Goal: Information Seeking & Learning: Learn about a topic

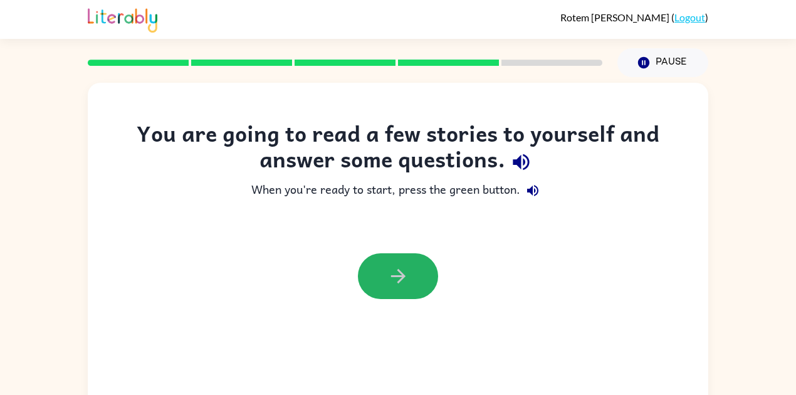
click at [404, 272] on icon "button" at bounding box center [398, 276] width 22 height 22
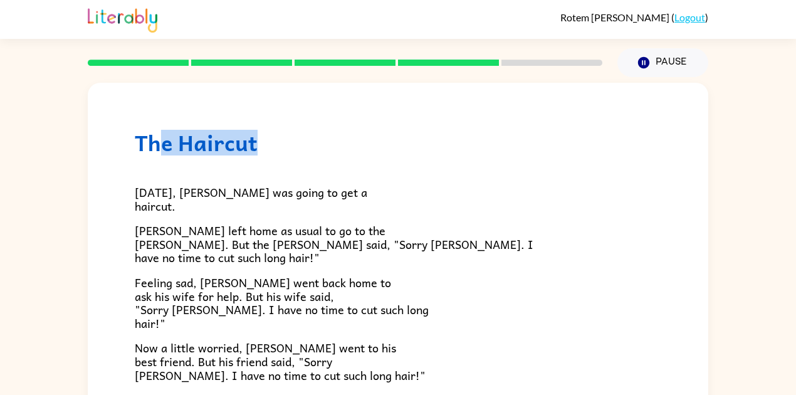
drag, startPoint x: 163, startPoint y: 150, endPoint x: 102, endPoint y: 155, distance: 61.6
click at [103, 155] on div "The Haircut [DATE], [PERSON_NAME] was going to get a haircut. [PERSON_NAME] lef…" at bounding box center [398, 373] width 621 height 581
click at [380, 184] on div "[DATE], [PERSON_NAME] was going to get a haircut. [PERSON_NAME] left home as us…" at bounding box center [398, 380] width 527 height 450
drag, startPoint x: 125, startPoint y: 187, endPoint x: 134, endPoint y: 187, distance: 8.8
click at [134, 187] on div "The Haircut Today, Sam was going to get a haircut. Sam left home as usual to go…" at bounding box center [398, 373] width 621 height 581
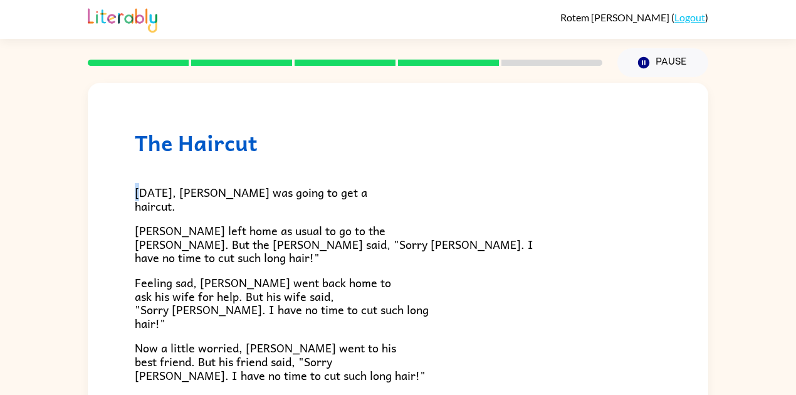
click at [140, 189] on div "The Haircut Today, Sam was going to get a haircut. Sam left home as usual to go…" at bounding box center [398, 373] width 621 height 581
click at [140, 189] on span "[DATE], [PERSON_NAME] was going to get a haircut." at bounding box center [251, 199] width 233 height 32
drag, startPoint x: 140, startPoint y: 189, endPoint x: 146, endPoint y: 189, distance: 6.3
click at [140, 189] on span "[DATE], [PERSON_NAME] was going to get a haircut." at bounding box center [251, 199] width 233 height 32
drag, startPoint x: 236, startPoint y: 225, endPoint x: 283, endPoint y: 236, distance: 47.6
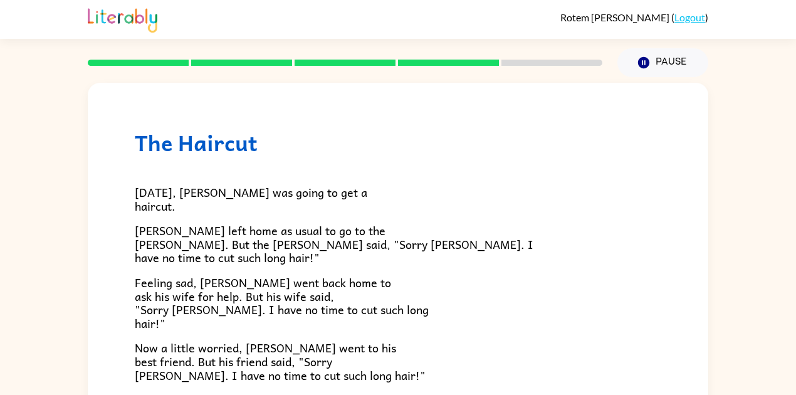
click at [236, 223] on span "[PERSON_NAME] left home as usual to go to the [PERSON_NAME]. But the [PERSON_NA…" at bounding box center [334, 243] width 399 height 45
drag, startPoint x: 267, startPoint y: 188, endPoint x: 258, endPoint y: 159, distance: 30.9
click at [257, 159] on div "[DATE], [PERSON_NAME] was going to get a haircut. [PERSON_NAME] left home as us…" at bounding box center [398, 380] width 527 height 450
click at [325, 157] on div "[DATE], [PERSON_NAME] was going to get a haircut. [PERSON_NAME] left home as us…" at bounding box center [398, 380] width 527 height 450
click at [626, 133] on h1 "The Haircut" at bounding box center [398, 143] width 527 height 26
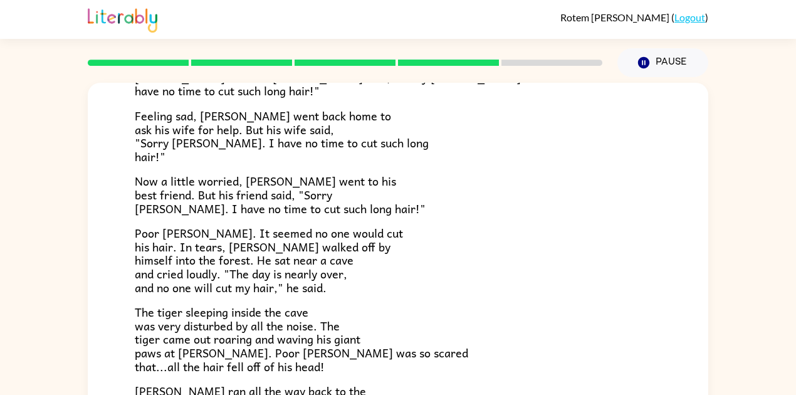
scroll to position [125, 0]
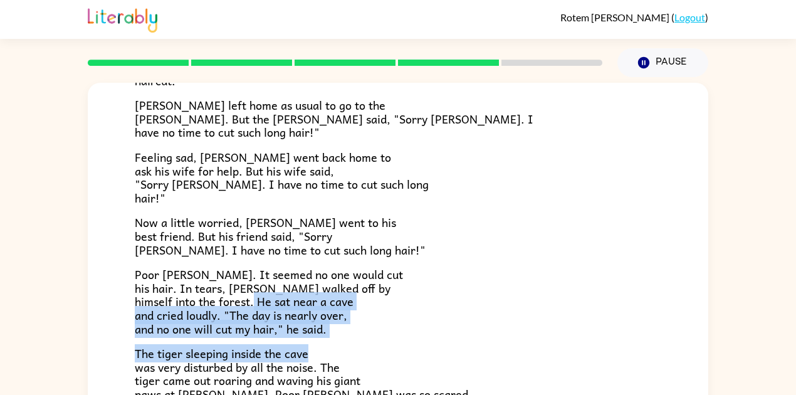
click at [443, 298] on div "[DATE], [PERSON_NAME] was going to get a haircut. [PERSON_NAME] left home as us…" at bounding box center [398, 255] width 527 height 450
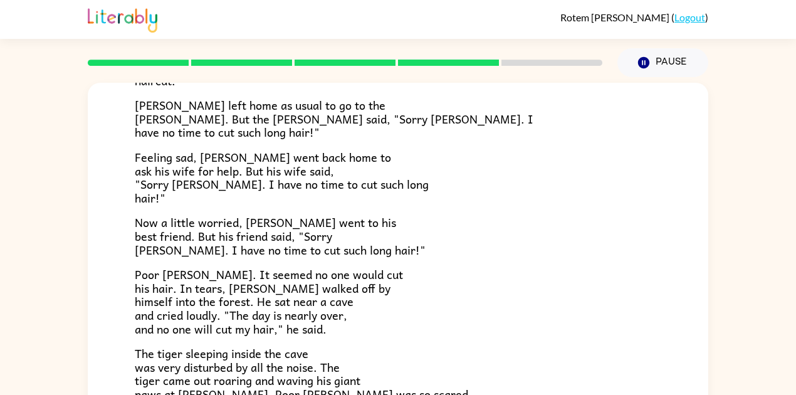
click at [439, 262] on div "[DATE], [PERSON_NAME] was going to get a haircut. [PERSON_NAME] left home as us…" at bounding box center [398, 255] width 527 height 450
click at [414, 218] on p "Now a little worried, [PERSON_NAME] went to his best friend. But his friend sai…" at bounding box center [398, 236] width 527 height 41
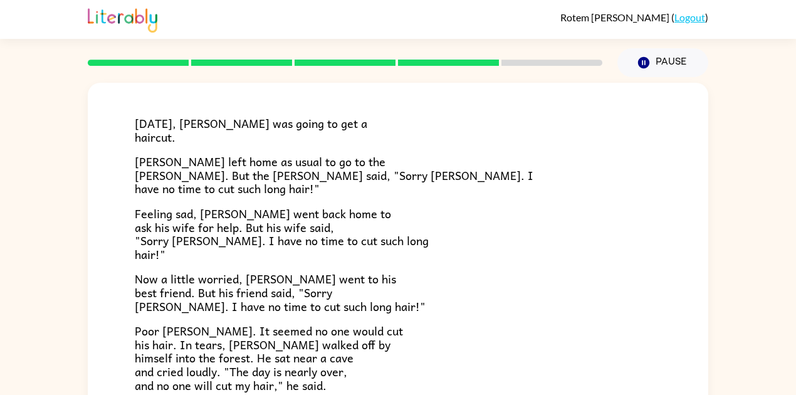
scroll to position [83, 0]
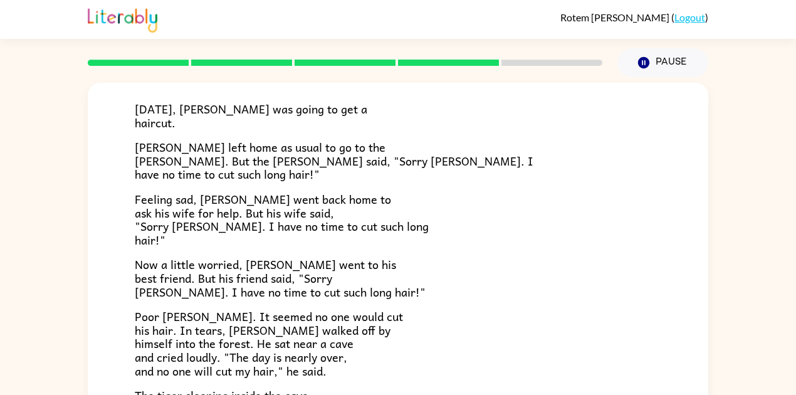
drag, startPoint x: 414, startPoint y: 218, endPoint x: 410, endPoint y: 231, distance: 13.7
click at [413, 219] on p "Feeling sad, [PERSON_NAME] went back home to ask his wife for help. But his wif…" at bounding box center [398, 219] width 527 height 54
click at [410, 236] on p "Feeling sad, [PERSON_NAME] went back home to ask his wife for help. But his wif…" at bounding box center [398, 219] width 527 height 54
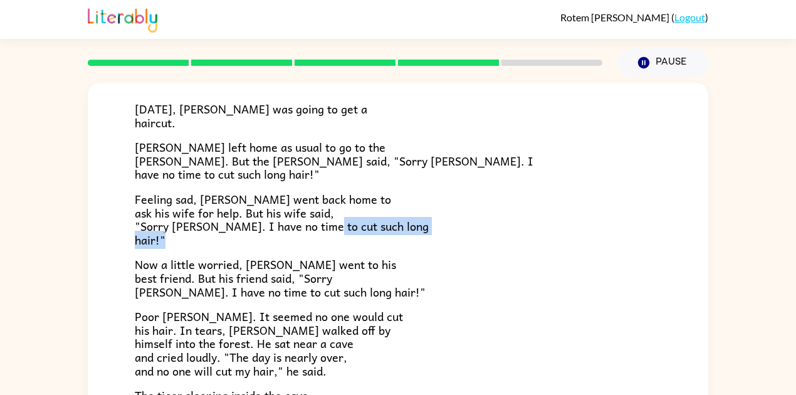
click at [410, 236] on p "Feeling sad, [PERSON_NAME] went back home to ask his wife for help. But his wif…" at bounding box center [398, 219] width 527 height 54
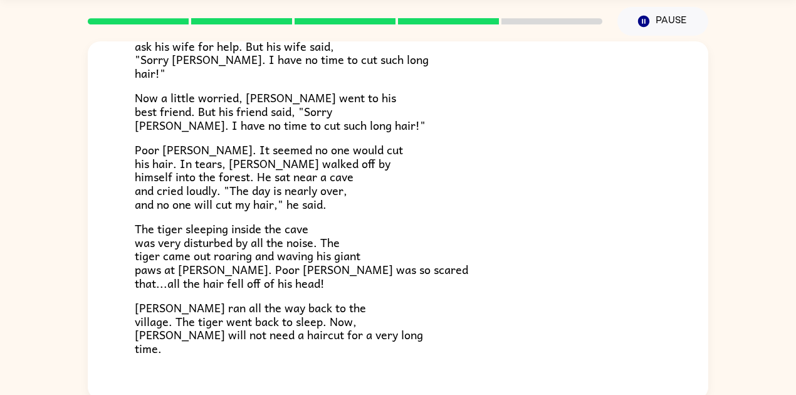
scroll to position [41, 0]
click at [537, 15] on div at bounding box center [345, 21] width 530 height 44
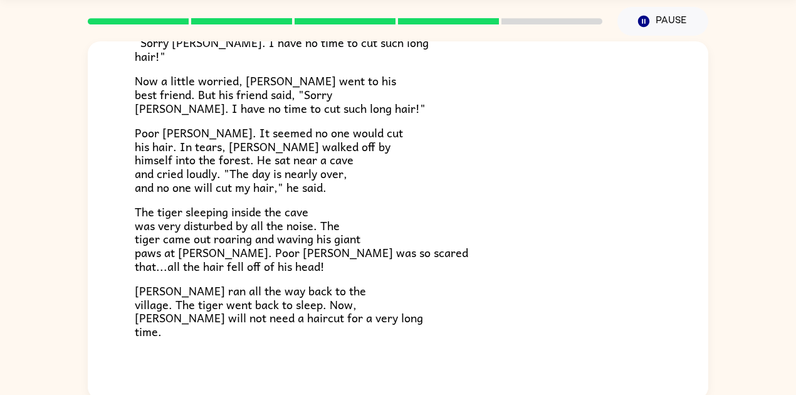
scroll to position [251, 0]
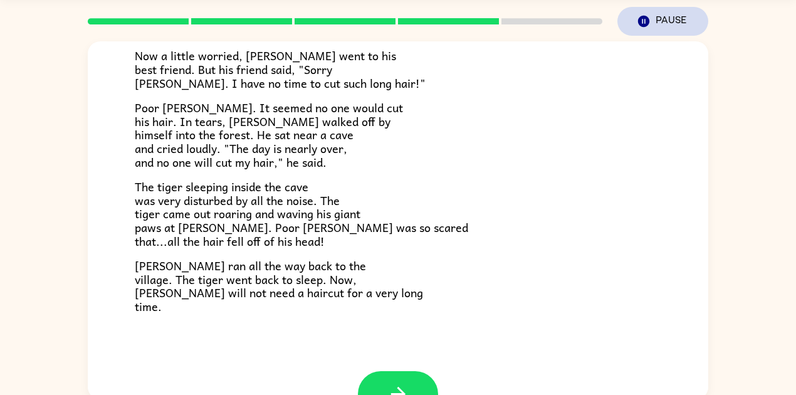
click at [647, 25] on icon "button" at bounding box center [643, 21] width 11 height 11
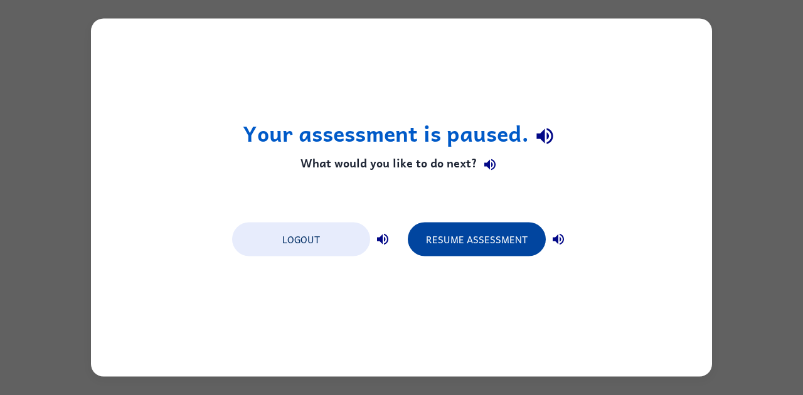
drag, startPoint x: 450, startPoint y: 242, endPoint x: 455, endPoint y: 236, distance: 8.0
click at [453, 238] on button "Resume Assessment" at bounding box center [477, 240] width 138 height 34
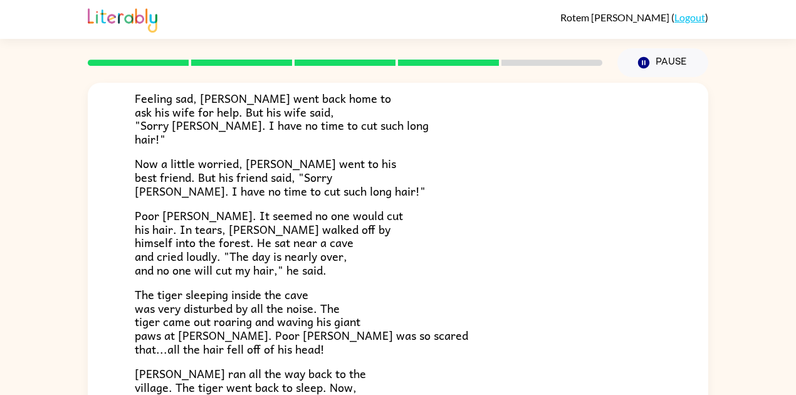
scroll to position [287, 0]
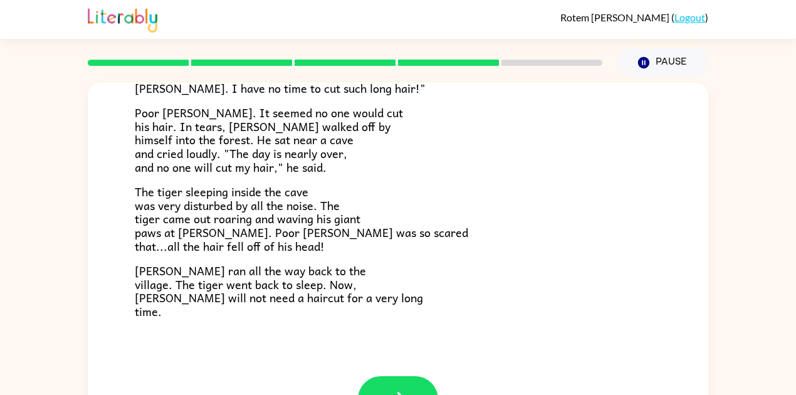
click at [567, 60] on div at bounding box center [345, 63] width 515 height 6
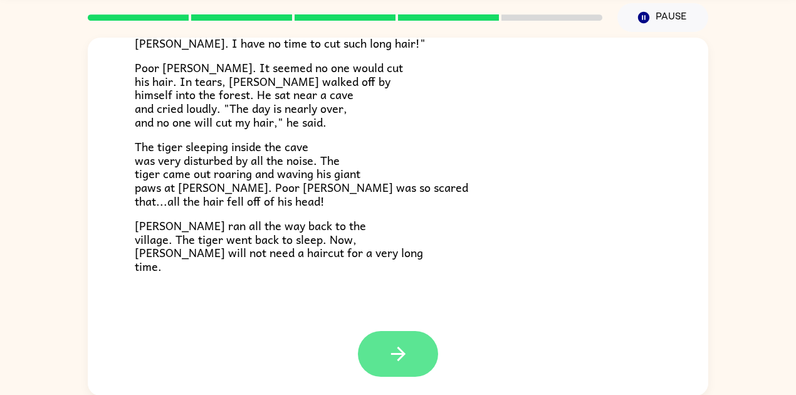
scroll to position [46, 0]
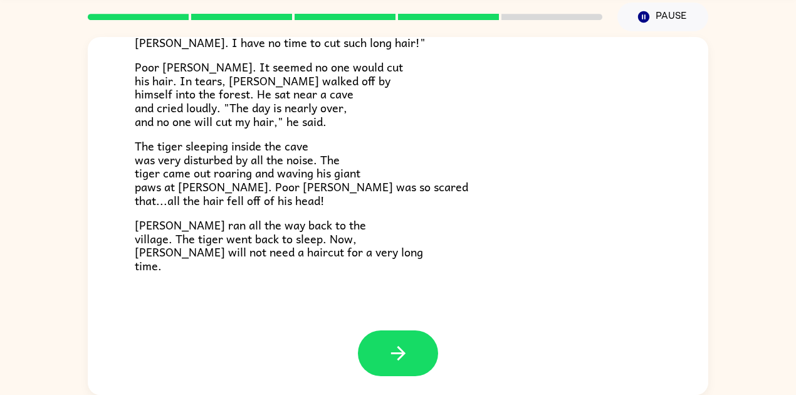
click at [404, 360] on icon "button" at bounding box center [398, 353] width 22 height 22
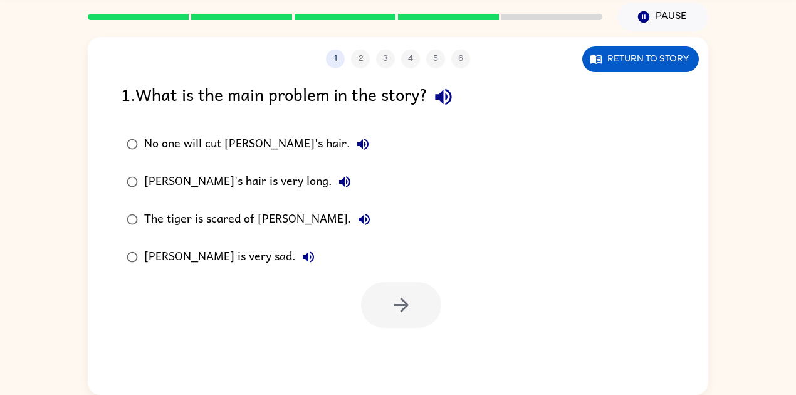
scroll to position [0, 0]
click at [357, 143] on icon "button" at bounding box center [362, 144] width 11 height 11
click at [451, 90] on icon "button" at bounding box center [443, 97] width 16 height 16
click at [355, 139] on icon "button" at bounding box center [362, 144] width 15 height 15
click at [332, 172] on button "[PERSON_NAME]'s hair is very long." at bounding box center [344, 181] width 25 height 25
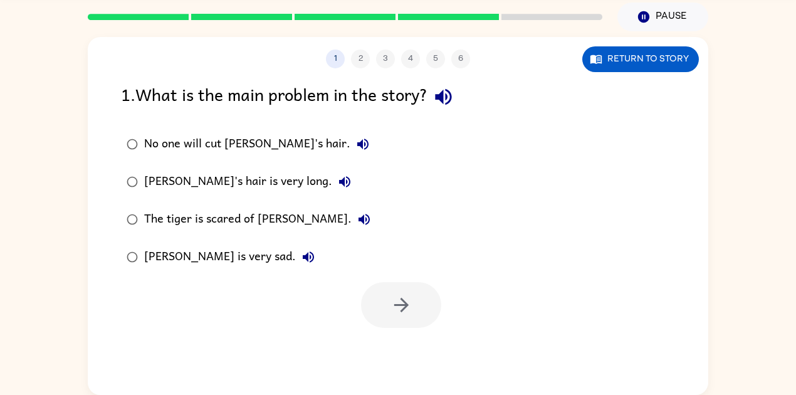
click at [357, 222] on icon "button" at bounding box center [364, 219] width 15 height 15
click at [296, 259] on button "[PERSON_NAME] is very sad." at bounding box center [308, 257] width 25 height 25
click at [412, 312] on icon "button" at bounding box center [402, 305] width 22 height 22
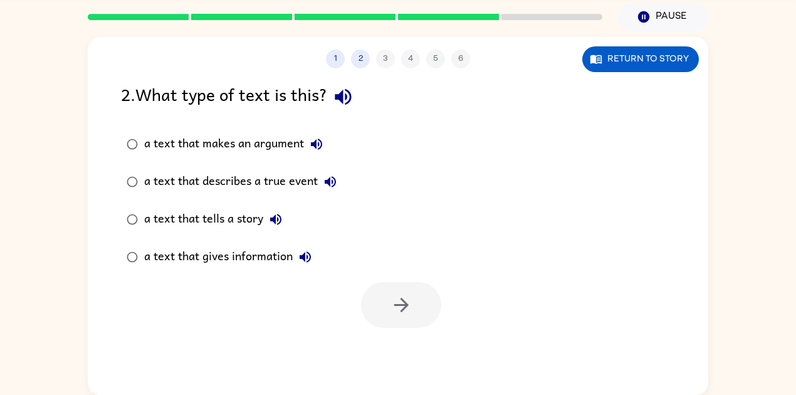
click at [270, 150] on div "a text that makes an argument" at bounding box center [236, 144] width 185 height 25
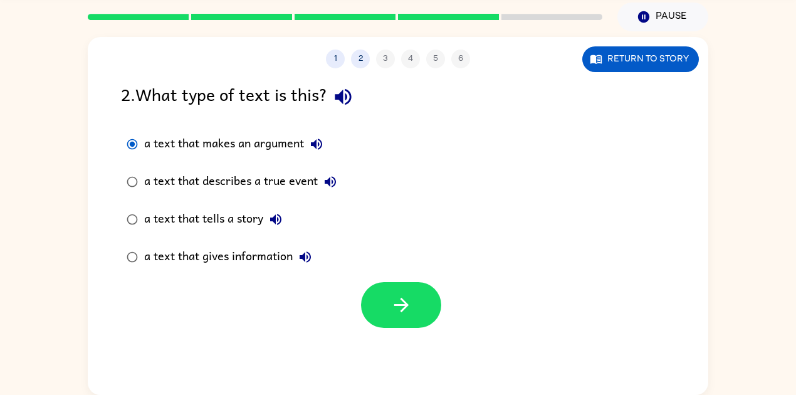
click at [270, 150] on div "a text that makes an argument" at bounding box center [236, 144] width 185 height 25
click at [315, 145] on icon "button" at bounding box center [316, 144] width 11 height 11
click at [350, 102] on icon "button" at bounding box center [343, 97] width 22 height 22
click at [313, 142] on icon "button" at bounding box center [316, 144] width 15 height 15
click at [313, 138] on icon "button" at bounding box center [316, 144] width 15 height 15
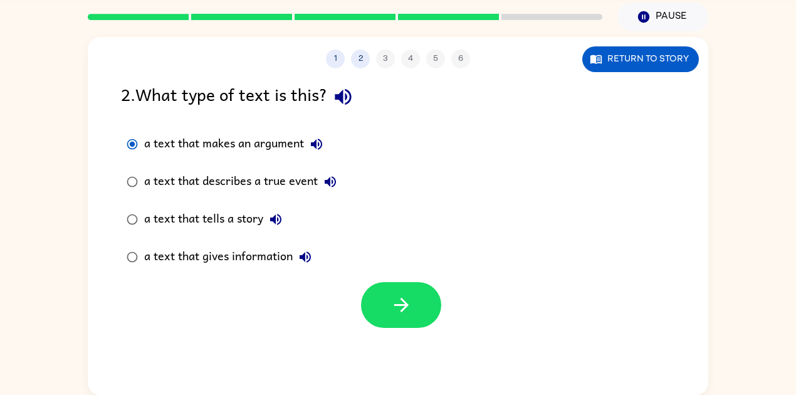
click at [332, 186] on icon "button" at bounding box center [330, 181] width 15 height 15
click at [283, 218] on icon "button" at bounding box center [275, 219] width 15 height 15
drag, startPoint x: 306, startPoint y: 258, endPoint x: 317, endPoint y: 265, distance: 13.2
click at [312, 262] on icon "button" at bounding box center [305, 257] width 15 height 15
click at [160, 177] on div "a text that describes a true event" at bounding box center [243, 181] width 199 height 25
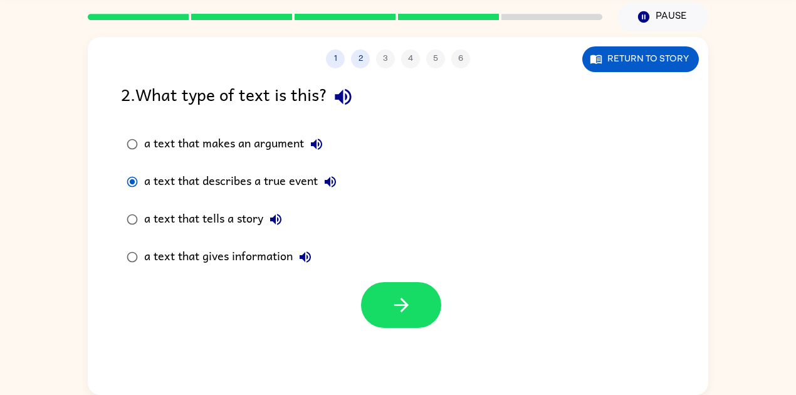
click at [176, 216] on div "a text that tells a story" at bounding box center [216, 219] width 144 height 25
click at [376, 295] on button "button" at bounding box center [401, 305] width 80 height 46
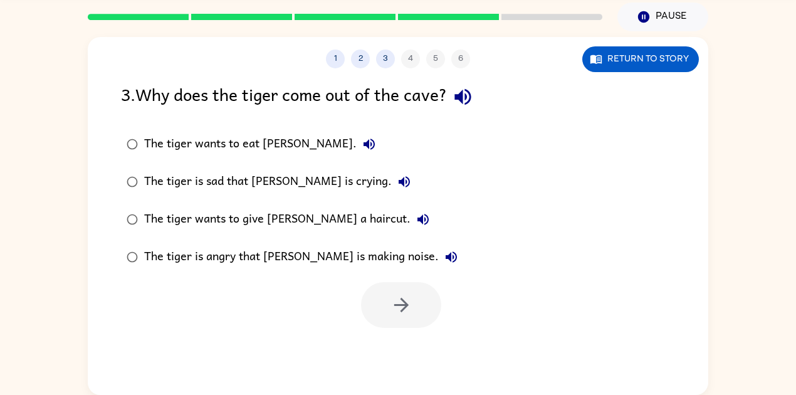
click at [364, 144] on icon "button" at bounding box center [369, 144] width 11 height 11
drag, startPoint x: 471, startPoint y: 87, endPoint x: 473, endPoint y: 93, distance: 6.5
click at [471, 87] on icon "button" at bounding box center [463, 97] width 22 height 22
click at [362, 142] on icon "button" at bounding box center [369, 144] width 15 height 15
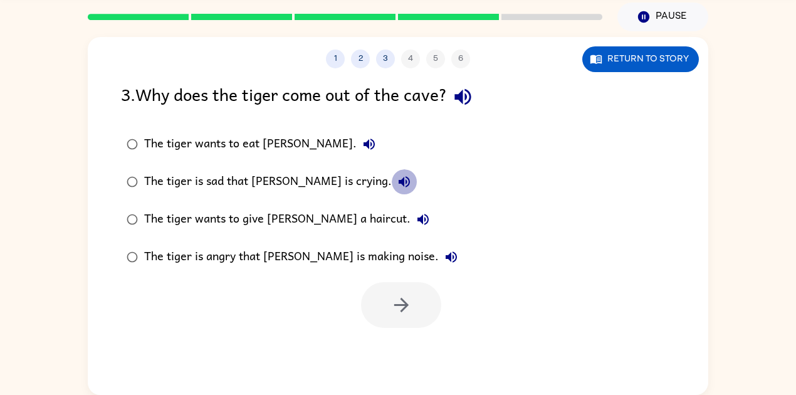
click at [399, 182] on icon "button" at bounding box center [404, 181] width 11 height 11
click at [418, 221] on icon "button" at bounding box center [423, 219] width 11 height 11
click at [444, 256] on icon "button" at bounding box center [451, 257] width 15 height 15
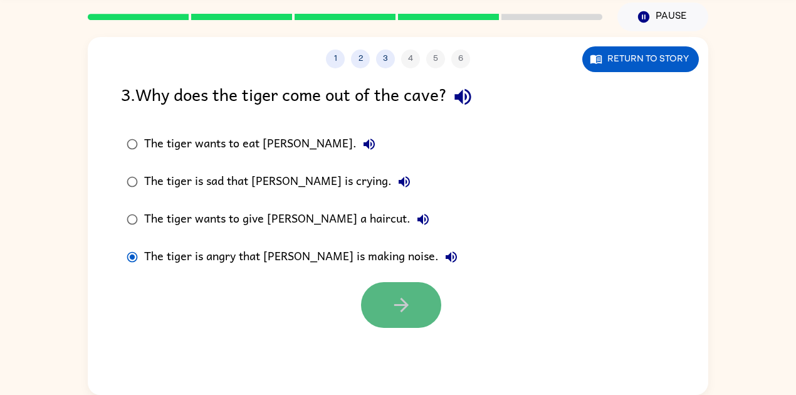
click at [407, 306] on icon "button" at bounding box center [401, 305] width 14 height 14
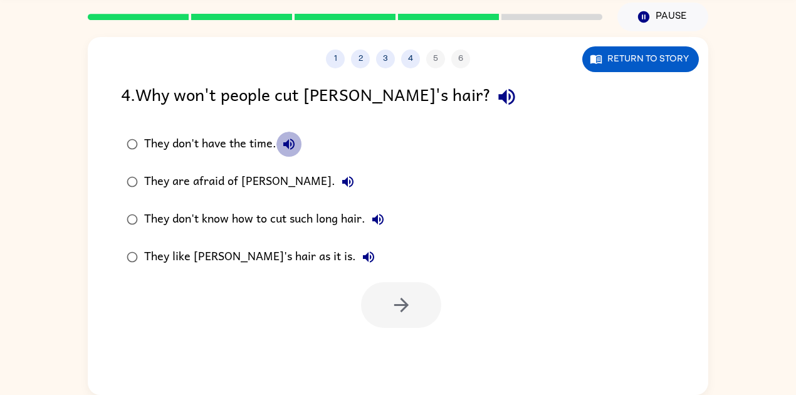
click at [283, 146] on icon "button" at bounding box center [289, 144] width 15 height 15
click at [454, 65] on div "1 2 3 4 5 6" at bounding box center [398, 59] width 621 height 19
drag, startPoint x: 382, startPoint y: 90, endPoint x: 389, endPoint y: 91, distance: 6.3
click at [385, 91] on div "4 . Why won't people cut [PERSON_NAME]'s hair?" at bounding box center [398, 97] width 554 height 32
click at [498, 95] on icon "button" at bounding box center [506, 97] width 16 height 16
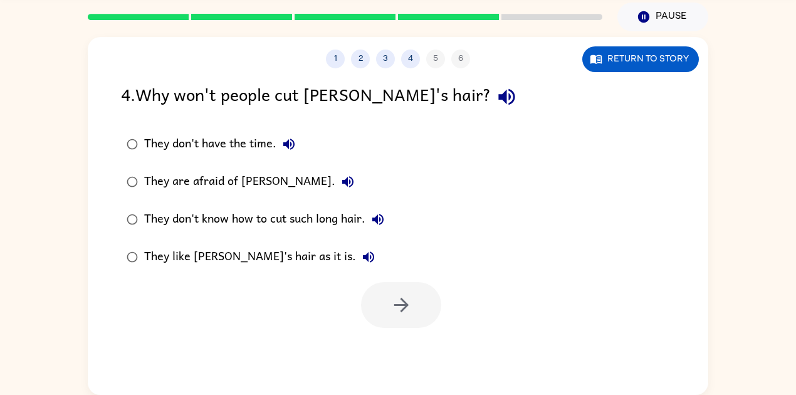
click at [401, 155] on div "They don't have the time. They are afraid of [PERSON_NAME]. They don't know how…" at bounding box center [264, 200] width 286 height 150
click at [291, 145] on icon "button" at bounding box center [289, 144] width 15 height 15
drag, startPoint x: 282, startPoint y: 184, endPoint x: 308, endPoint y: 210, distance: 36.8
click at [340, 189] on icon "button" at bounding box center [347, 181] width 15 height 15
click at [387, 213] on button "They don't know how to cut such long hair." at bounding box center [378, 219] width 25 height 25
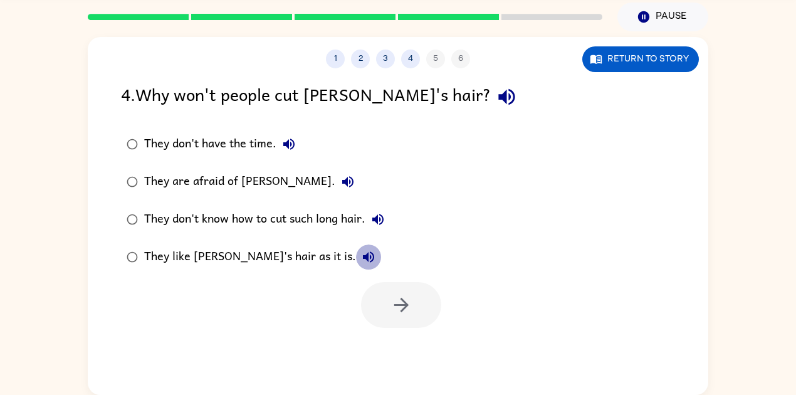
click at [361, 261] on icon "button" at bounding box center [368, 257] width 15 height 15
drag, startPoint x: 293, startPoint y: 138, endPoint x: 298, endPoint y: 120, distance: 18.1
click at [296, 130] on label "They don't have the time." at bounding box center [255, 144] width 283 height 38
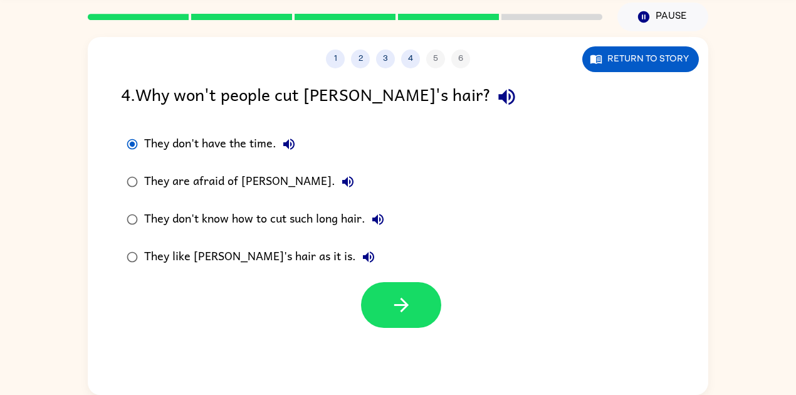
click at [300, 146] on button "They don't have the time." at bounding box center [288, 144] width 25 height 25
click at [416, 298] on button "button" at bounding box center [401, 305] width 80 height 46
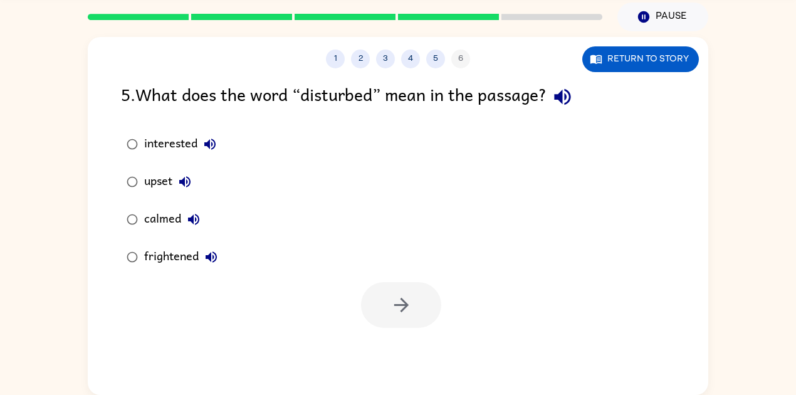
click at [569, 92] on icon "button" at bounding box center [563, 97] width 22 height 22
click at [206, 142] on icon "button" at bounding box center [209, 144] width 11 height 11
click at [174, 177] on button "upset" at bounding box center [184, 181] width 25 height 25
click at [189, 217] on icon "button" at bounding box center [193, 219] width 15 height 15
click at [212, 257] on icon "button" at bounding box center [211, 257] width 15 height 15
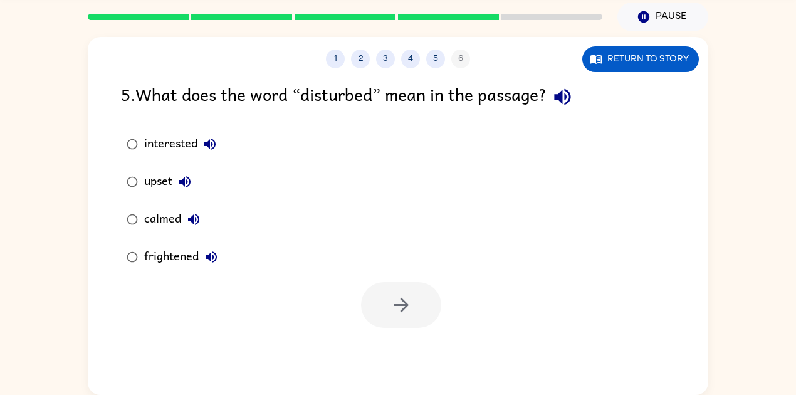
click at [149, 152] on div "interested" at bounding box center [183, 144] width 78 height 25
click at [395, 308] on icon "button" at bounding box center [402, 305] width 22 height 22
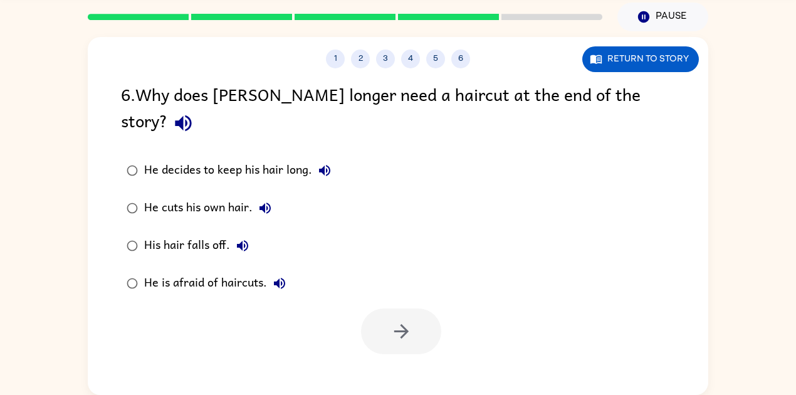
drag, startPoint x: 632, startPoint y: 97, endPoint x: 626, endPoint y: 100, distance: 7.0
click at [194, 112] on icon "button" at bounding box center [183, 123] width 22 height 22
click at [327, 163] on icon "button" at bounding box center [324, 170] width 15 height 15
click at [268, 203] on icon "button" at bounding box center [265, 208] width 11 height 11
click at [250, 233] on div "His hair falls off." at bounding box center [199, 245] width 111 height 25
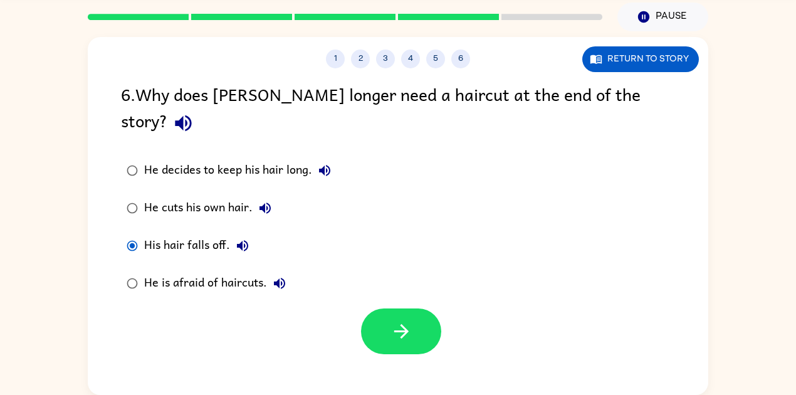
click at [235, 238] on icon "button" at bounding box center [242, 245] width 15 height 15
click at [271, 271] on button "He is afraid of haircuts." at bounding box center [279, 283] width 25 height 25
click at [327, 163] on icon "button" at bounding box center [324, 170] width 15 height 15
drag, startPoint x: 234, startPoint y: 142, endPoint x: 276, endPoint y: 157, distance: 44.8
click at [234, 158] on div "He decides to keep his hair long." at bounding box center [240, 170] width 193 height 25
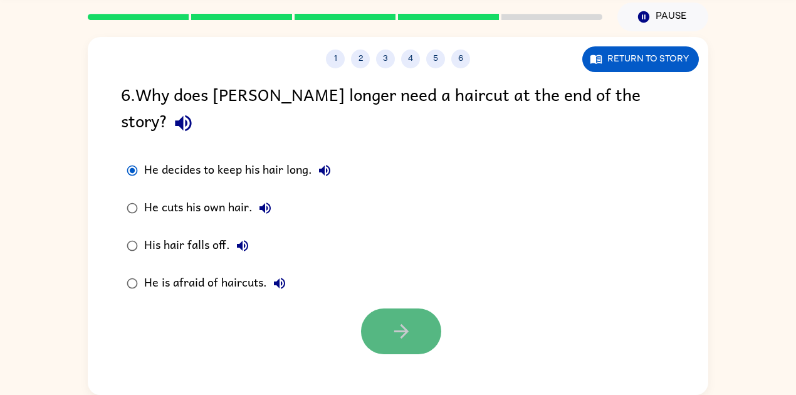
click at [405, 308] on button "button" at bounding box center [401, 331] width 80 height 46
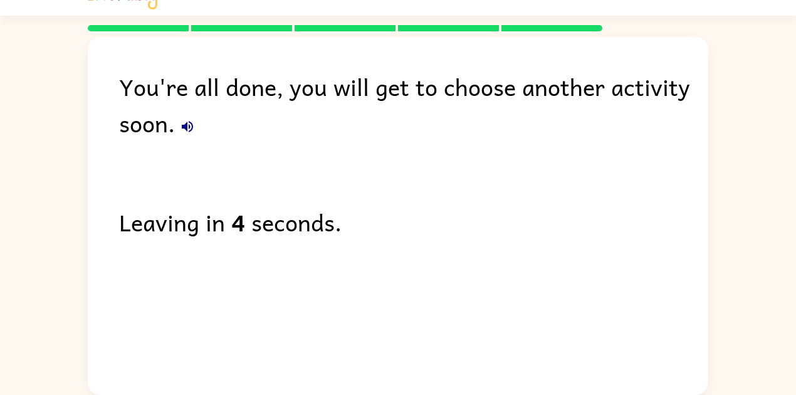
click at [191, 127] on icon "button" at bounding box center [187, 126] width 15 height 15
